Goal: Transaction & Acquisition: Purchase product/service

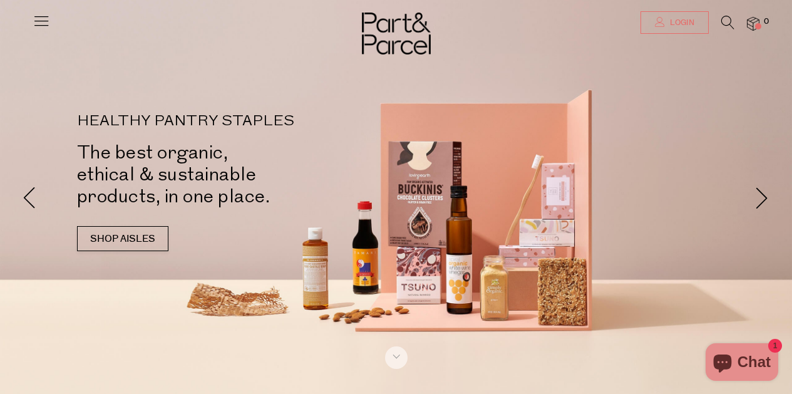
click at [669, 21] on span "Login" at bounding box center [681, 23] width 28 height 11
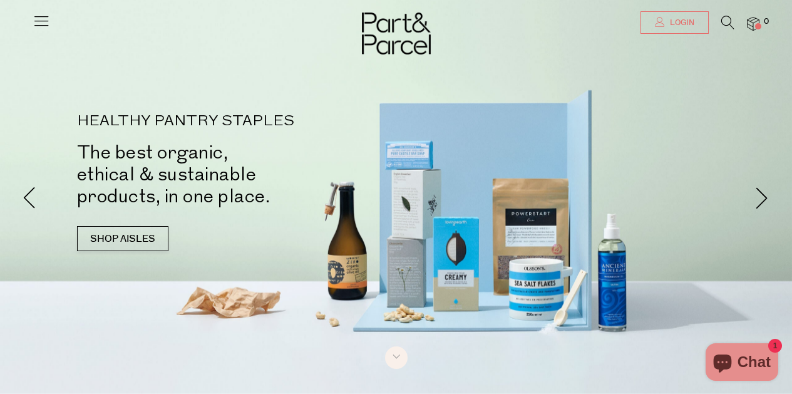
click at [693, 18] on span "Login" at bounding box center [681, 23] width 28 height 11
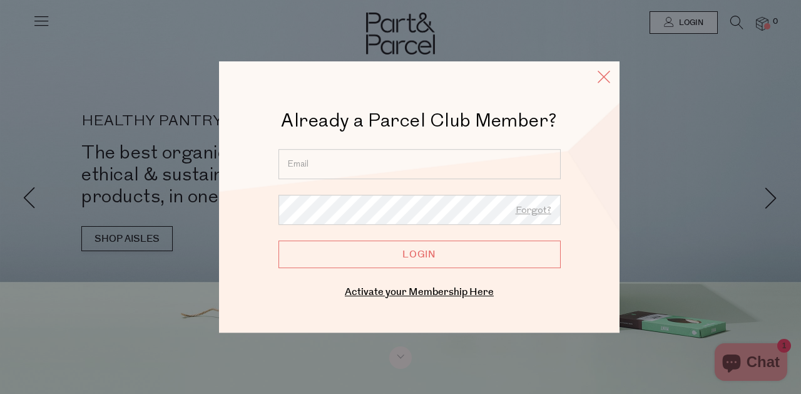
click at [601, 79] on icon at bounding box center [604, 77] width 19 height 18
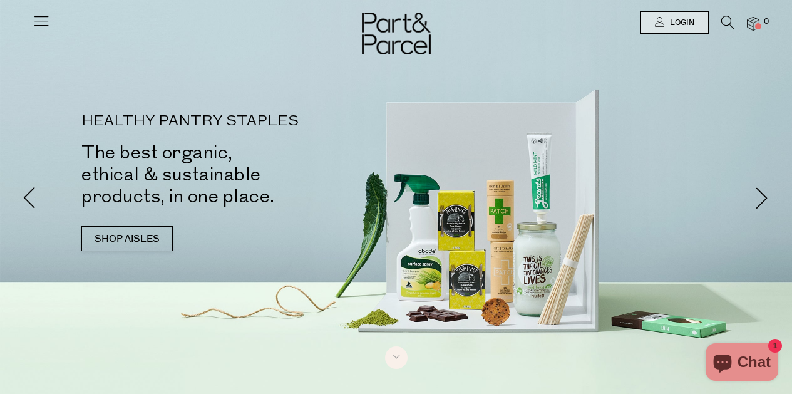
click at [750, 23] on img at bounding box center [753, 24] width 13 height 14
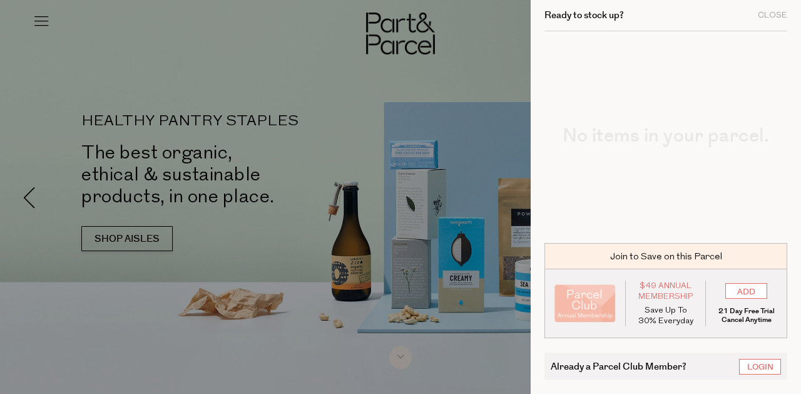
click at [402, 208] on div at bounding box center [400, 197] width 801 height 394
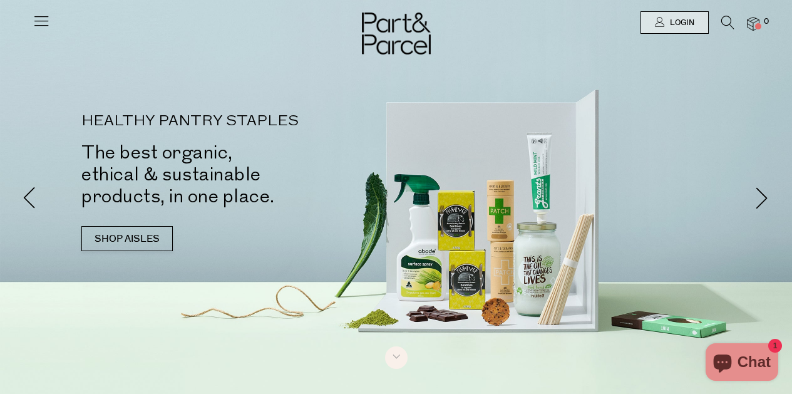
click at [39, 21] on icon at bounding box center [42, 21] width 18 height 18
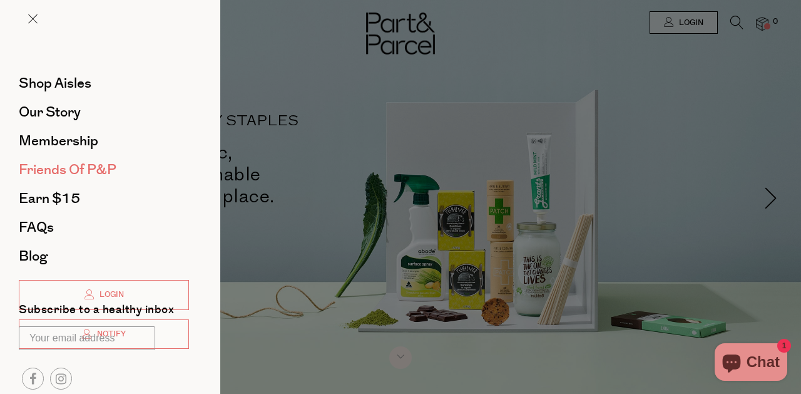
click at [74, 169] on span "Friends of P&P" at bounding box center [68, 170] width 98 height 20
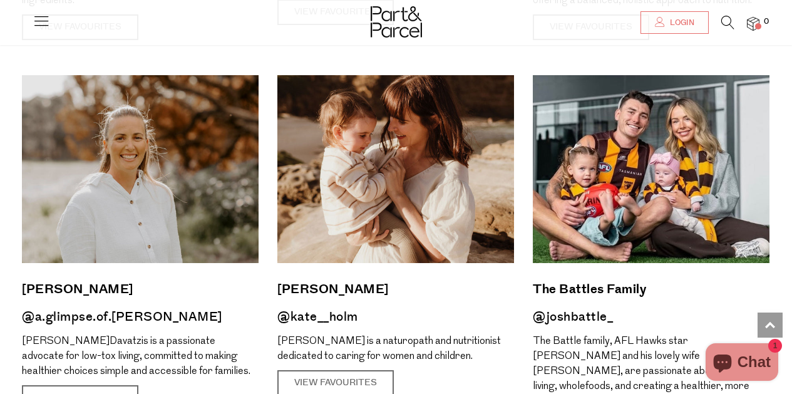
scroll to position [896, 0]
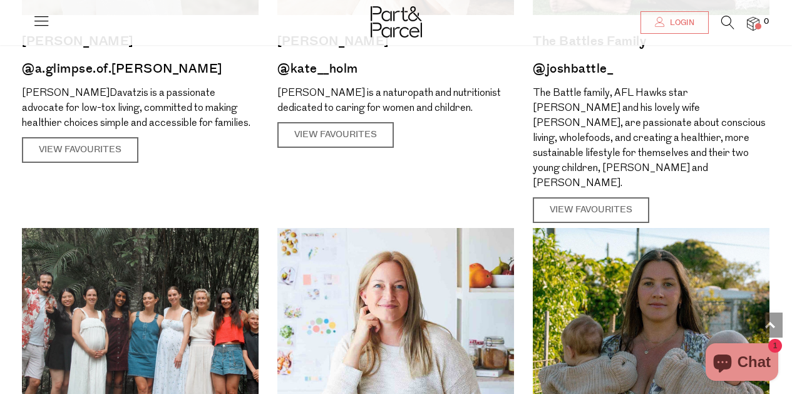
scroll to position [1152, 0]
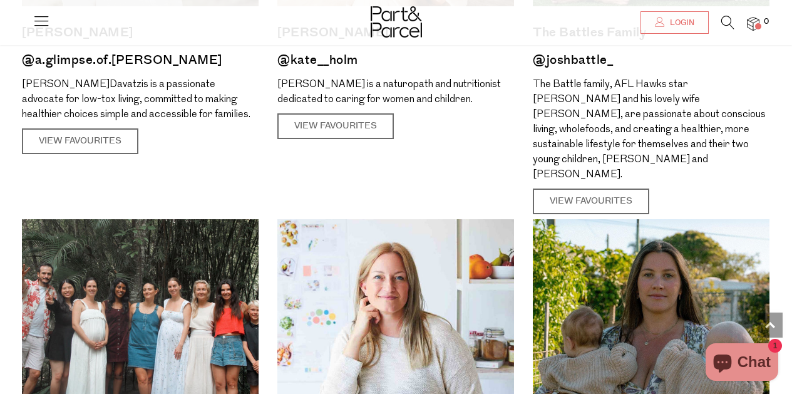
click at [11, 258] on body "Ready to stock up? Close No items in your parcel. Loading Join to Save on this …" at bounding box center [396, 270] width 792 height 2845
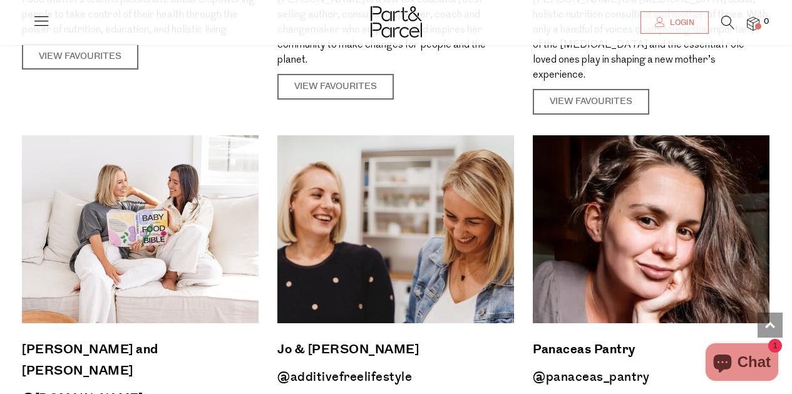
scroll to position [1669, 0]
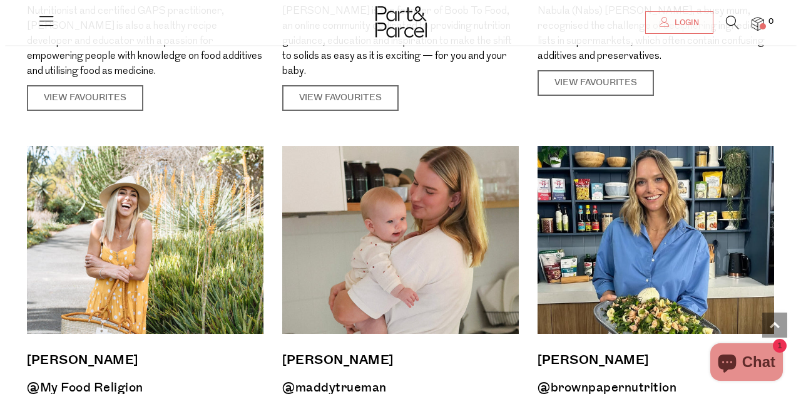
scroll to position [0, 0]
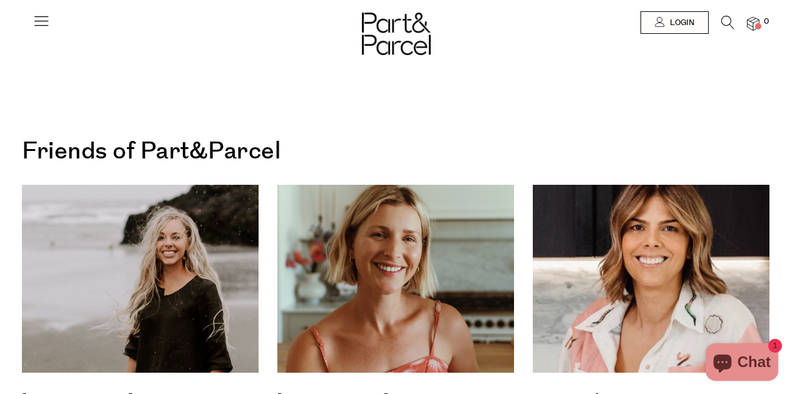
click at [36, 21] on icon at bounding box center [42, 21] width 18 height 18
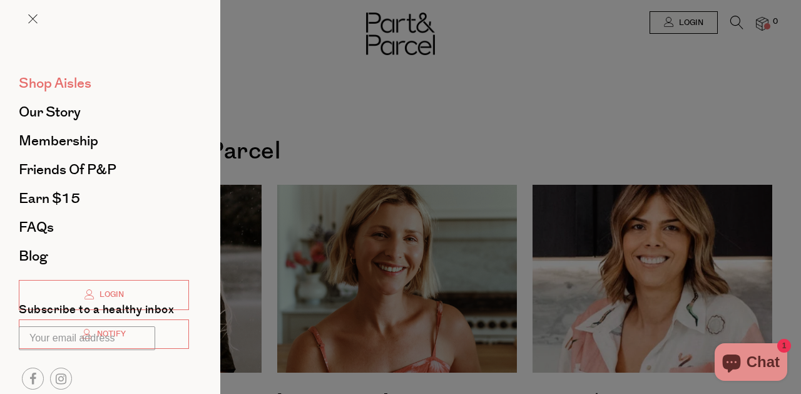
click at [69, 85] on span "Shop Aisles" at bounding box center [55, 83] width 73 height 20
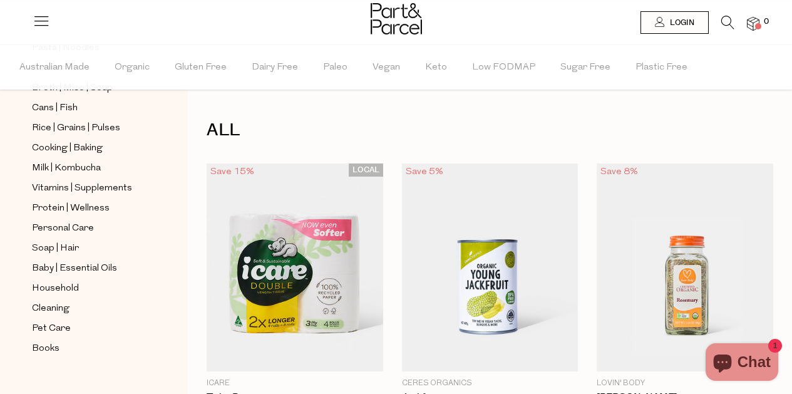
scroll to position [488, 0]
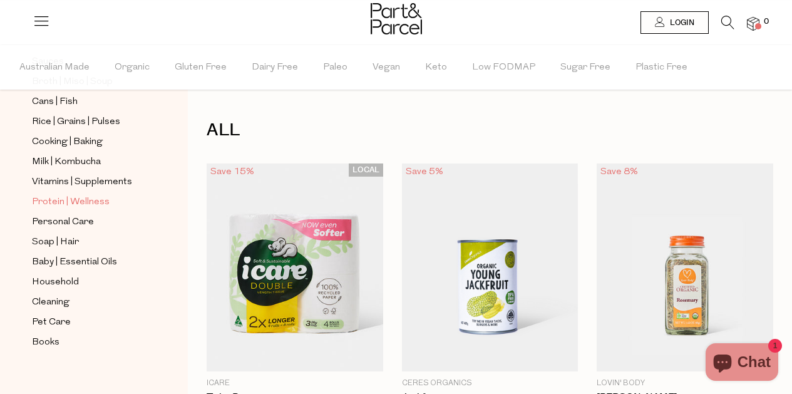
click at [93, 201] on span "Protein | Wellness" at bounding box center [71, 202] width 78 height 15
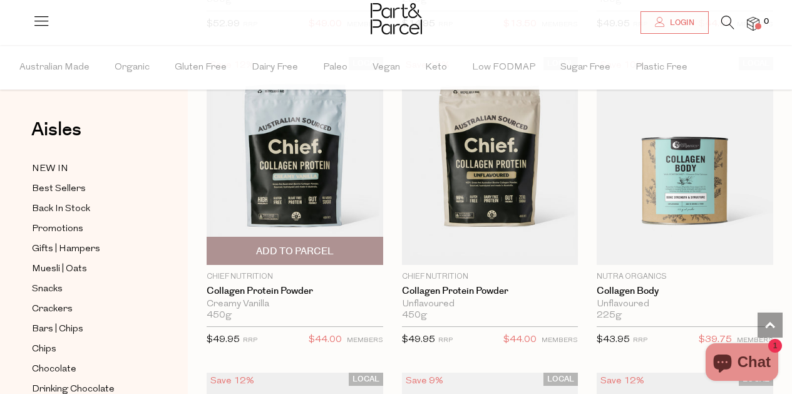
scroll to position [1370, 0]
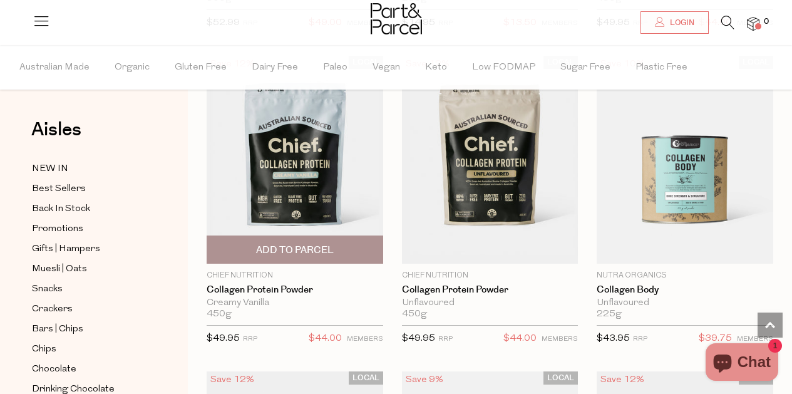
click at [290, 242] on span "Add To Parcel" at bounding box center [294, 249] width 169 height 27
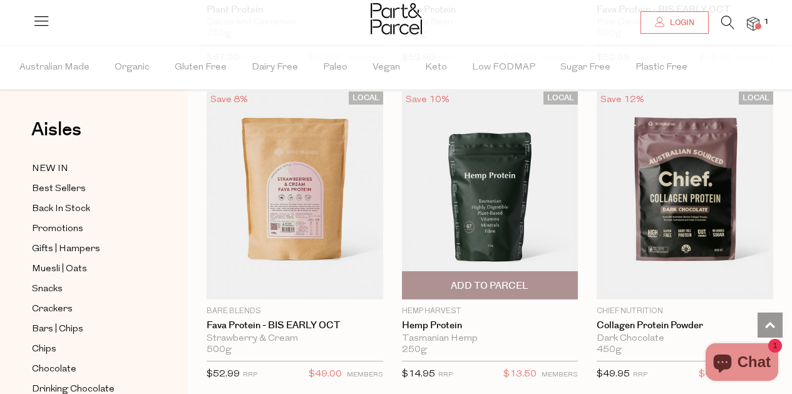
scroll to position [1046, 0]
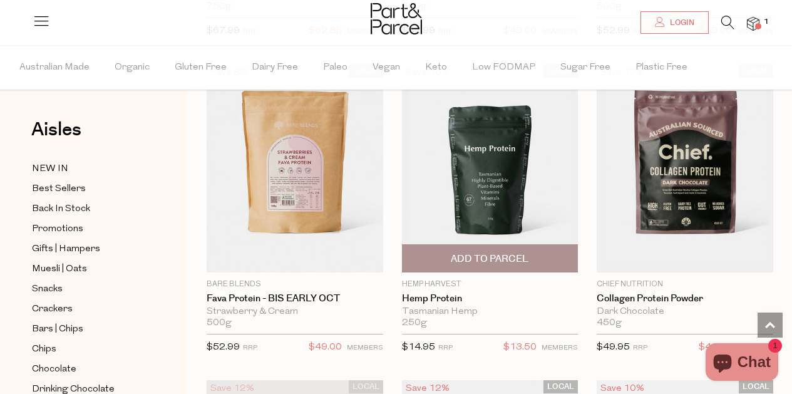
click at [480, 253] on span "Add To Parcel" at bounding box center [490, 258] width 78 height 13
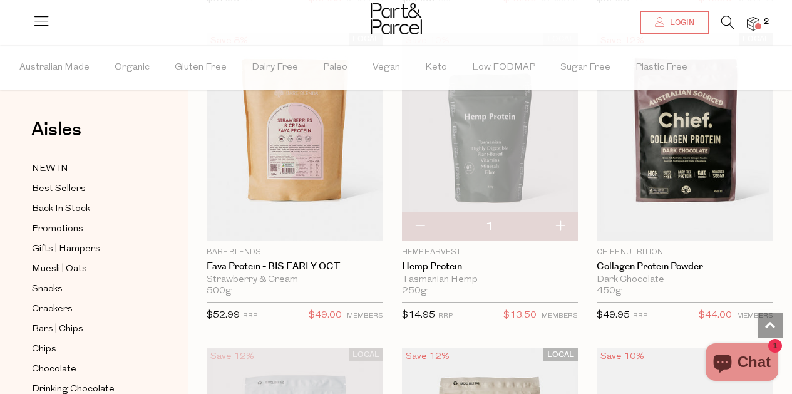
scroll to position [1071, 0]
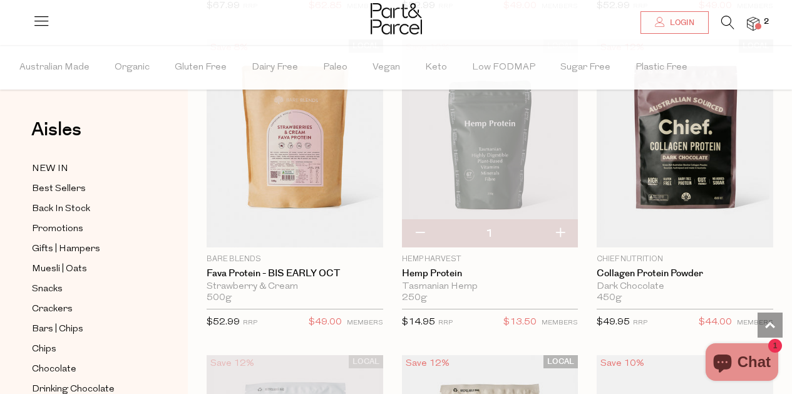
click at [418, 230] on button "button" at bounding box center [420, 234] width 36 height 28
type input "0"
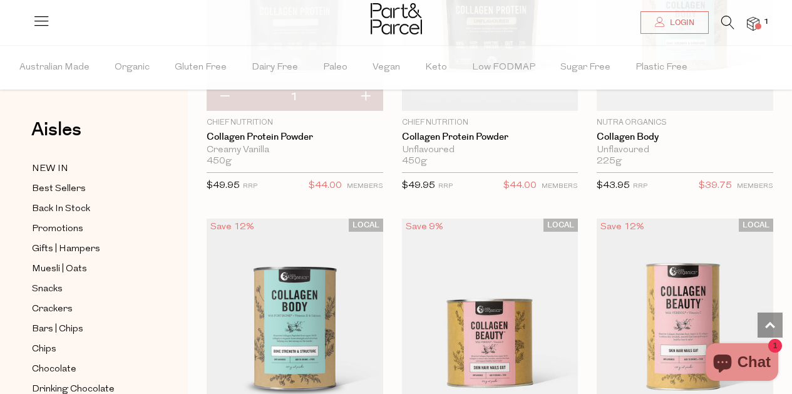
scroll to position [1568, 0]
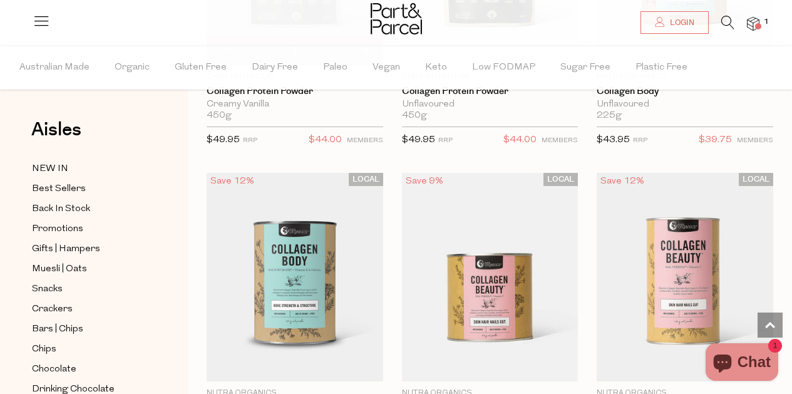
click at [418, 230] on img at bounding box center [490, 277] width 176 height 208
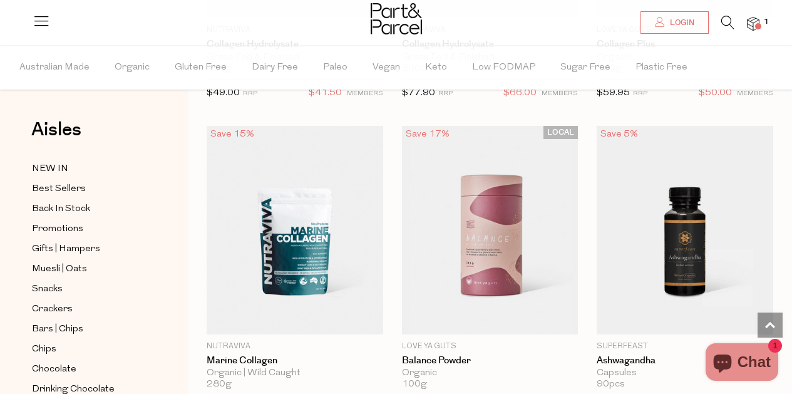
scroll to position [2639, 0]
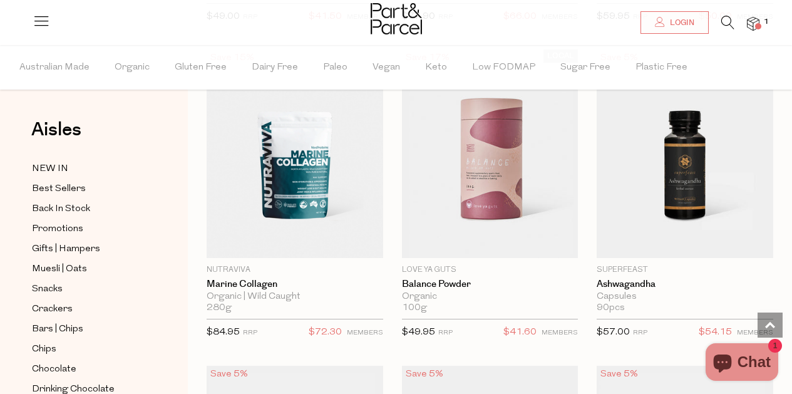
click at [302, 125] on img at bounding box center [295, 153] width 176 height 208
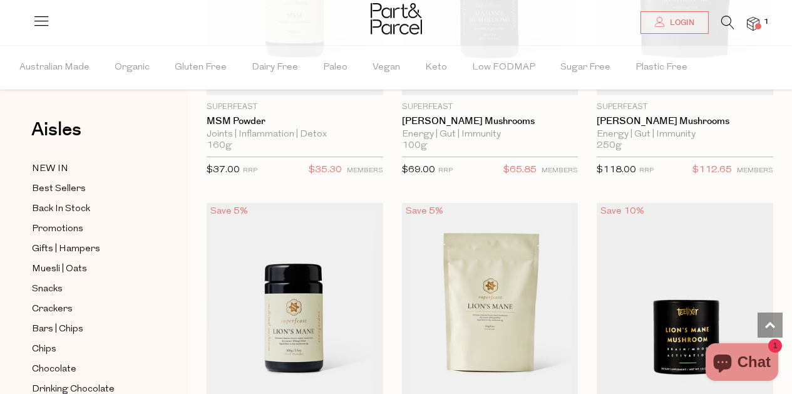
scroll to position [3869, 0]
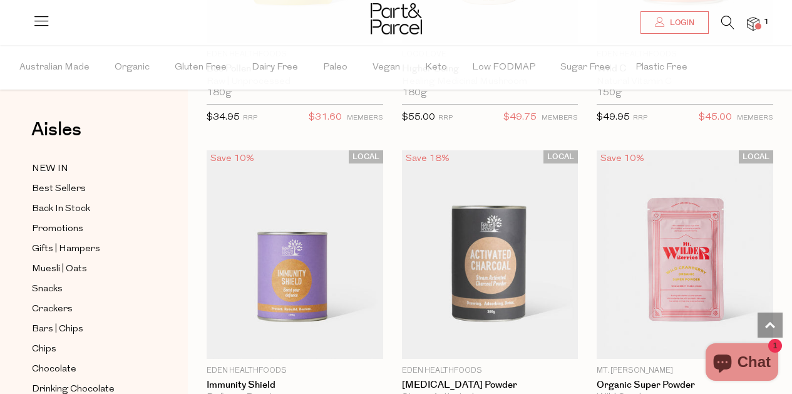
scroll to position [6057, 0]
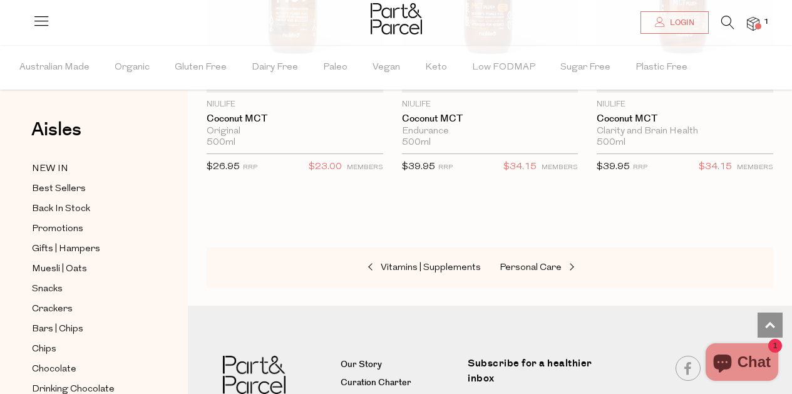
scroll to position [8921, 0]
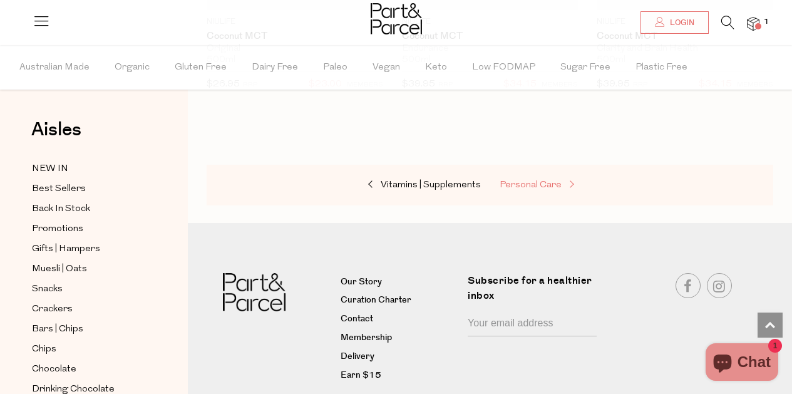
click at [520, 180] on span "Personal Care" at bounding box center [530, 184] width 62 height 9
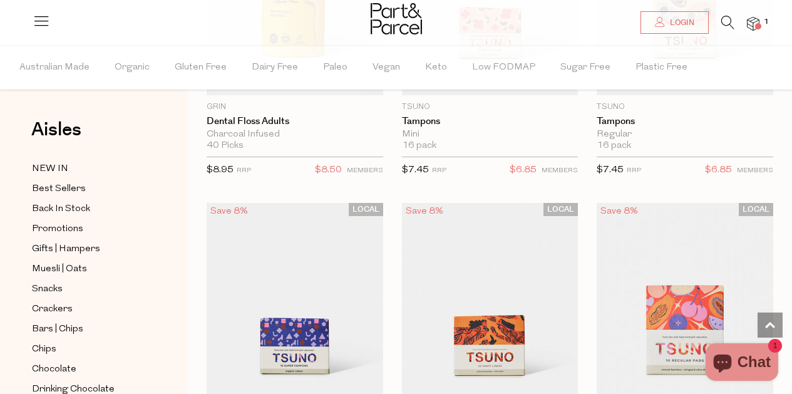
scroll to position [4744, 0]
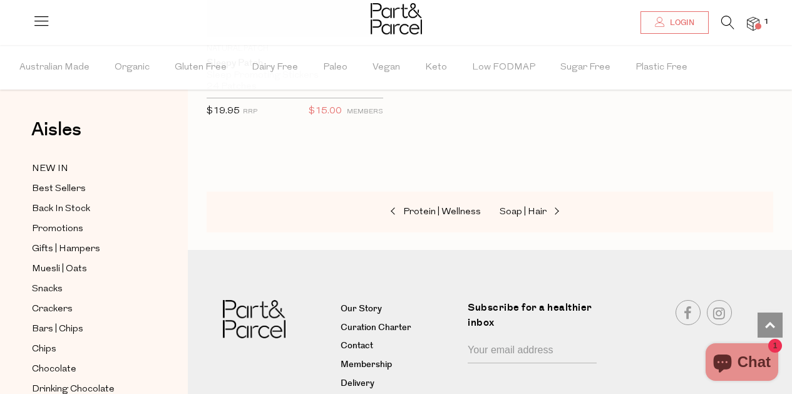
scroll to position [9820, 0]
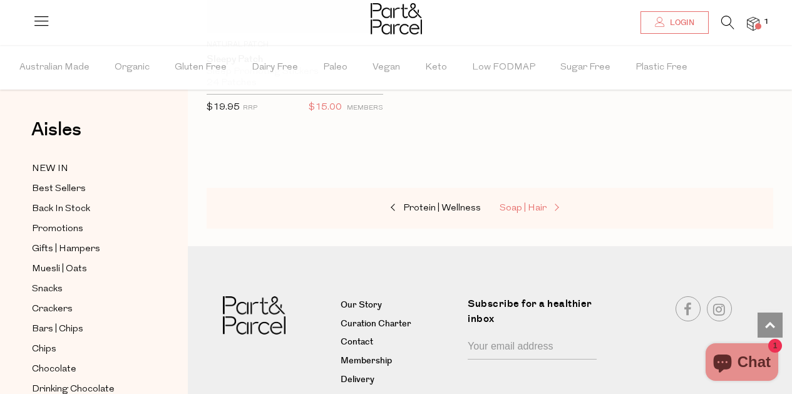
click at [530, 200] on link "Soap | Hair" at bounding box center [561, 208] width 125 height 16
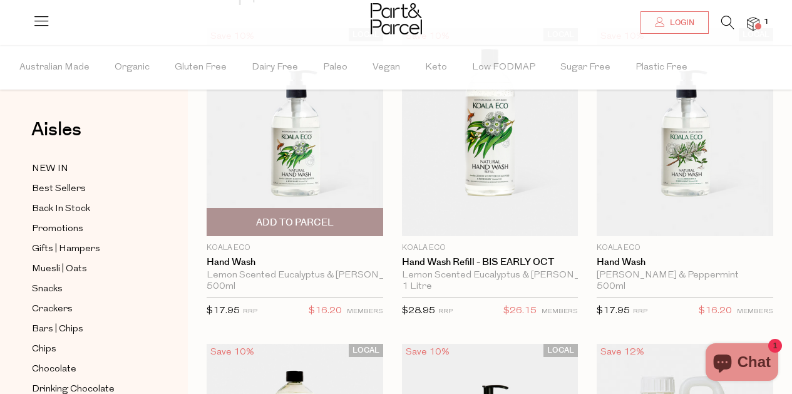
scroll to position [138, 0]
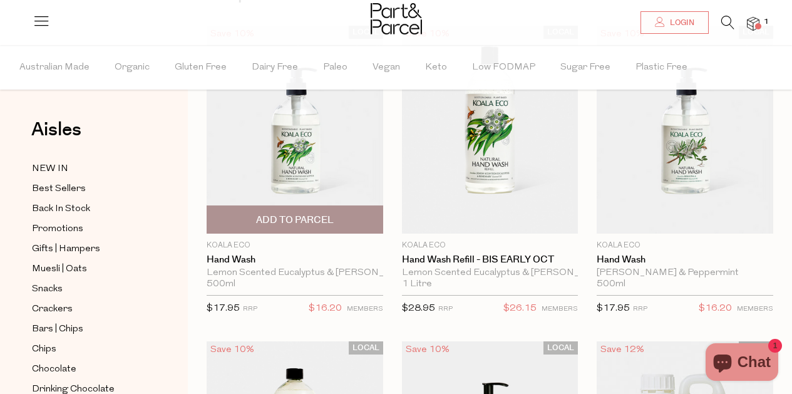
click at [306, 212] on span "Add To Parcel" at bounding box center [294, 219] width 169 height 27
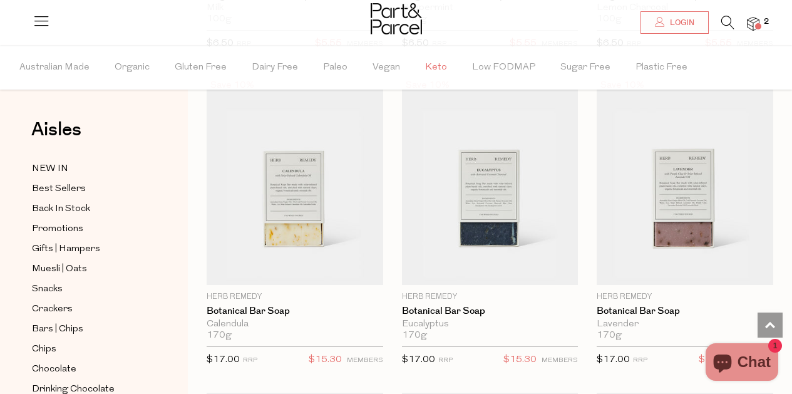
scroll to position [3248, 0]
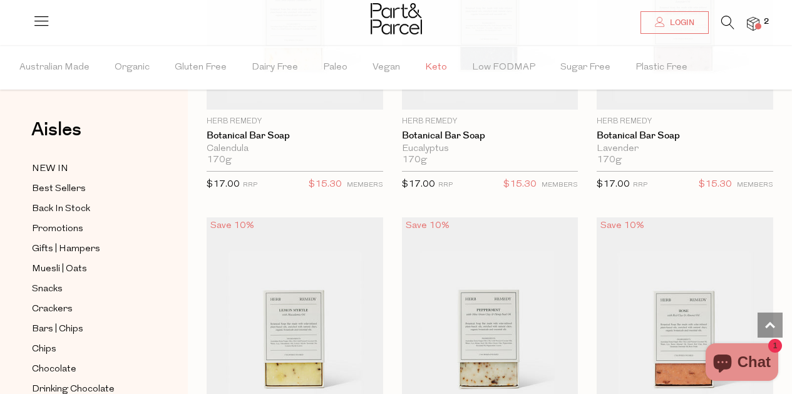
click at [425, 77] on span "Keto" at bounding box center [436, 68] width 22 height 44
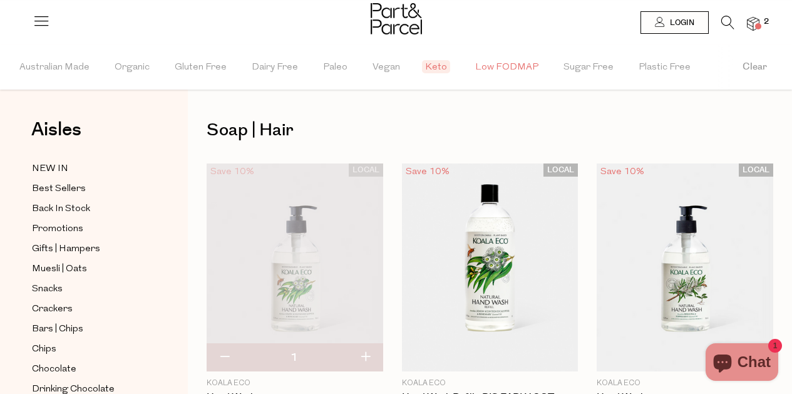
click at [490, 69] on span "Low FODMAP" at bounding box center [506, 68] width 63 height 44
click at [481, 68] on span "Low FODMAP" at bounding box center [506, 66] width 69 height 13
click at [433, 64] on span "Keto" at bounding box center [436, 66] width 28 height 13
click at [501, 68] on span "Low FODMAP" at bounding box center [503, 68] width 63 height 44
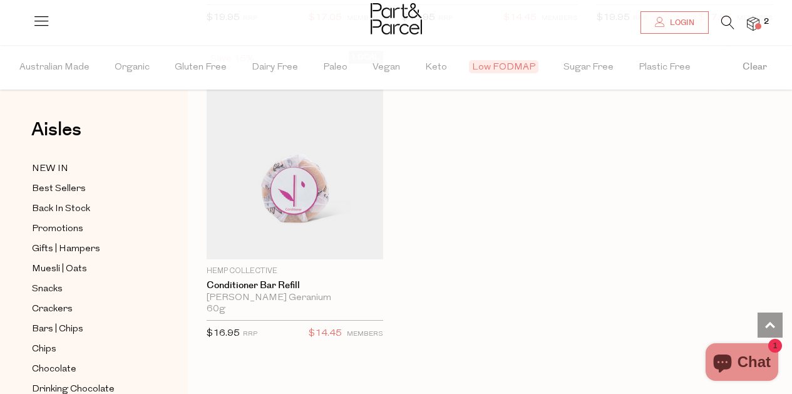
scroll to position [4848, 0]
drag, startPoint x: 393, startPoint y: 104, endPoint x: 388, endPoint y: 100, distance: 6.7
click at [44, 287] on span "Snacks" at bounding box center [47, 289] width 31 height 15
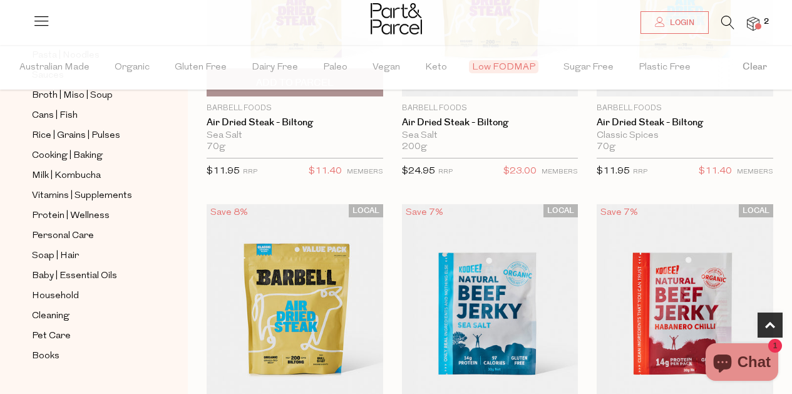
scroll to position [275, 0]
